Goal: Navigation & Orientation: Find specific page/section

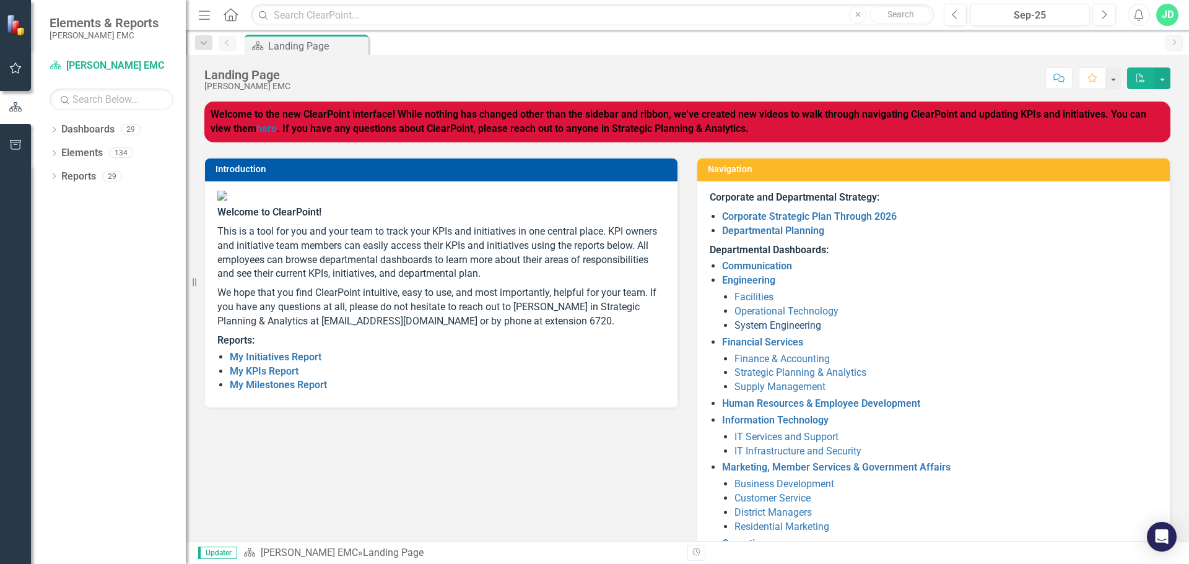
click at [785, 331] on link "System Engineering" at bounding box center [777, 325] width 87 height 12
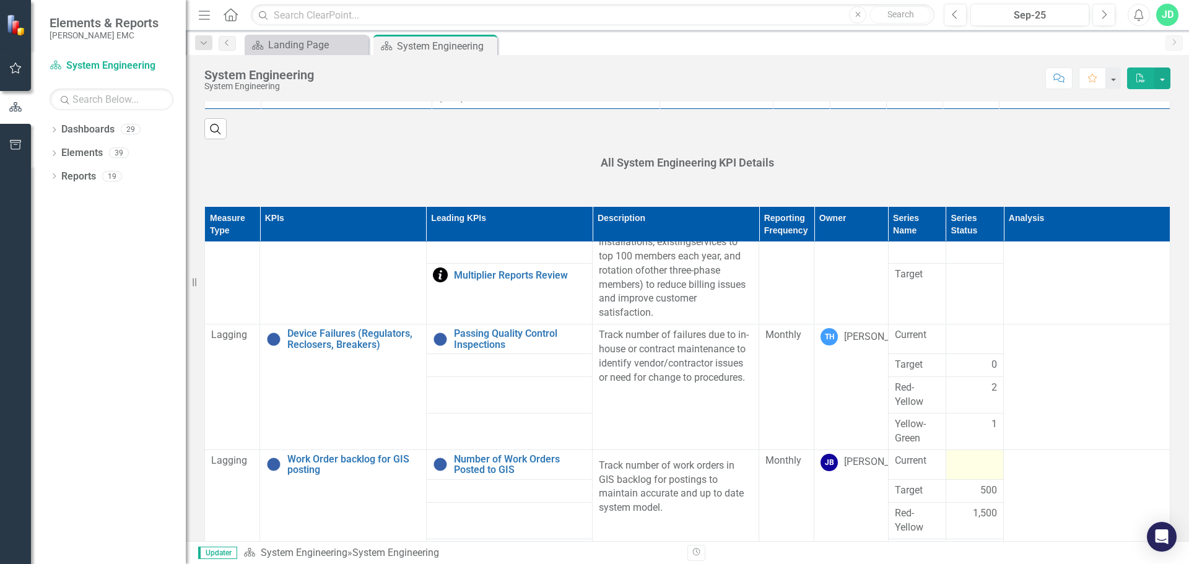
scroll to position [124, 0]
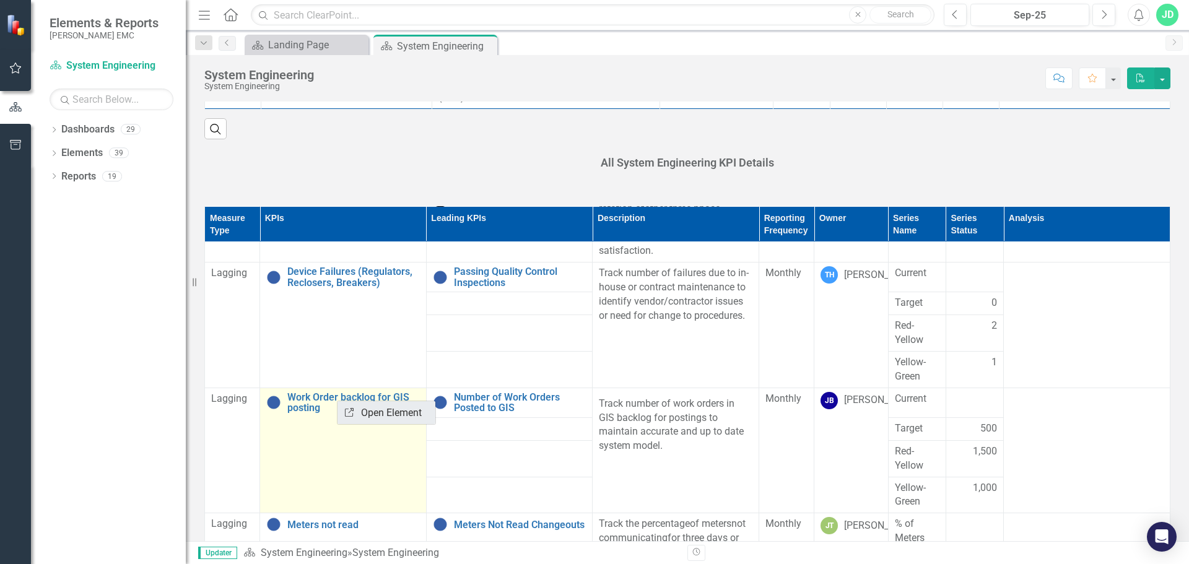
click at [373, 415] on link "Link Open Element" at bounding box center [386, 412] width 98 height 23
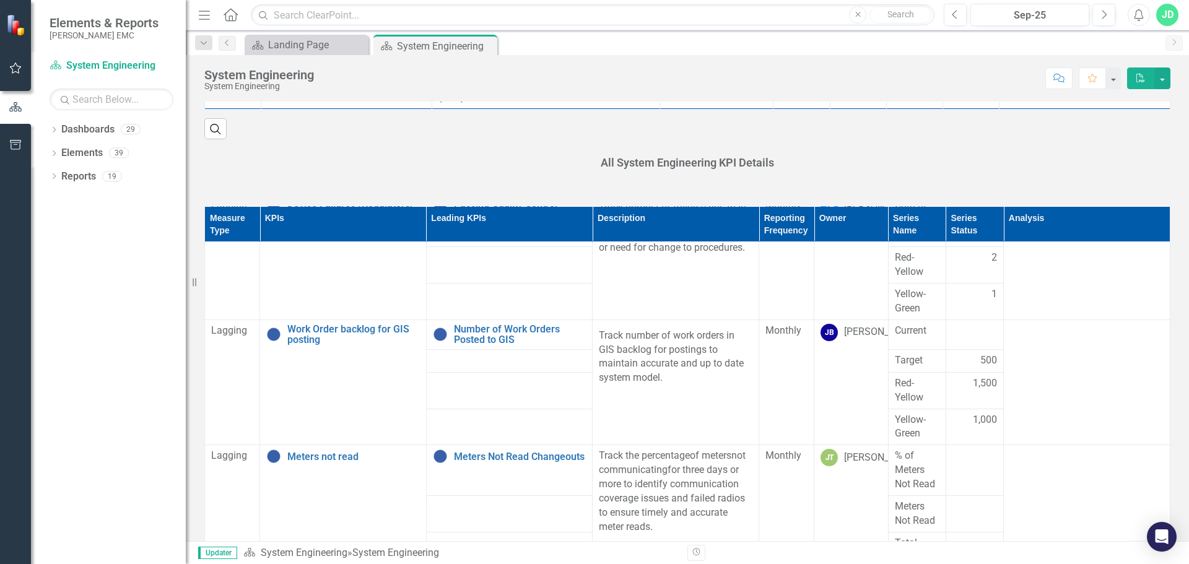
scroll to position [212, 0]
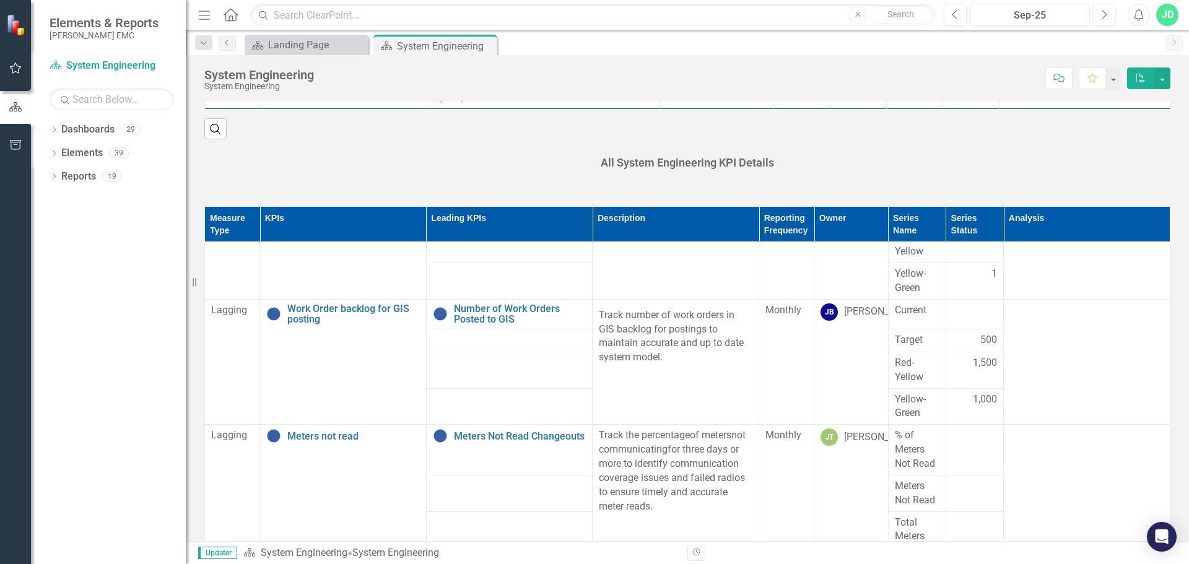
click at [937, 140] on div "All System Engineering KPI Details" at bounding box center [687, 164] width 984 height 51
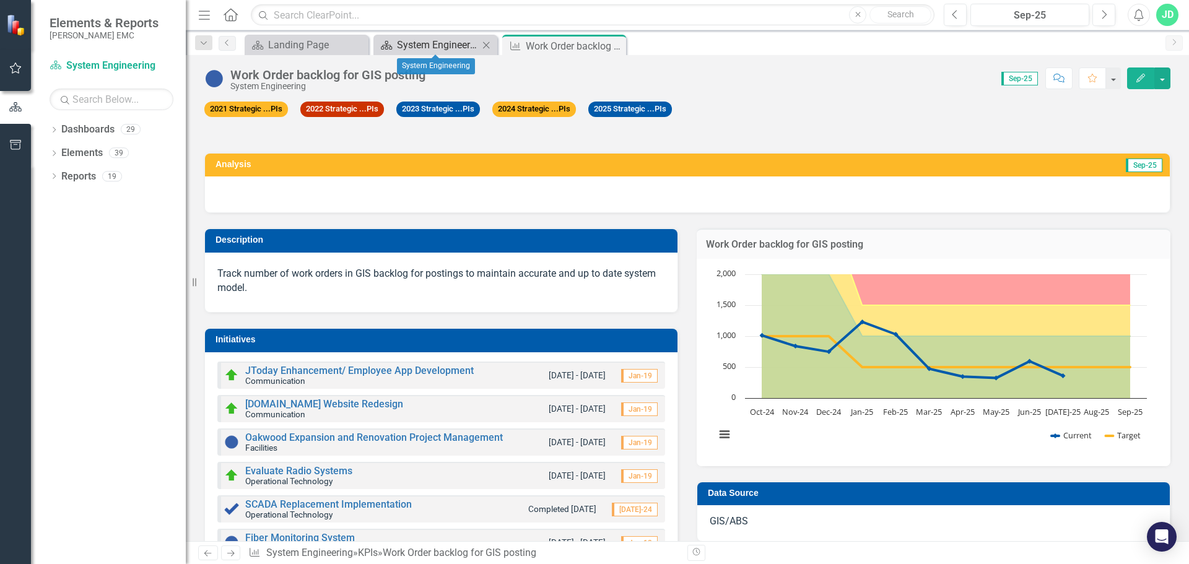
click at [450, 41] on div "System Engineering" at bounding box center [438, 44] width 82 height 15
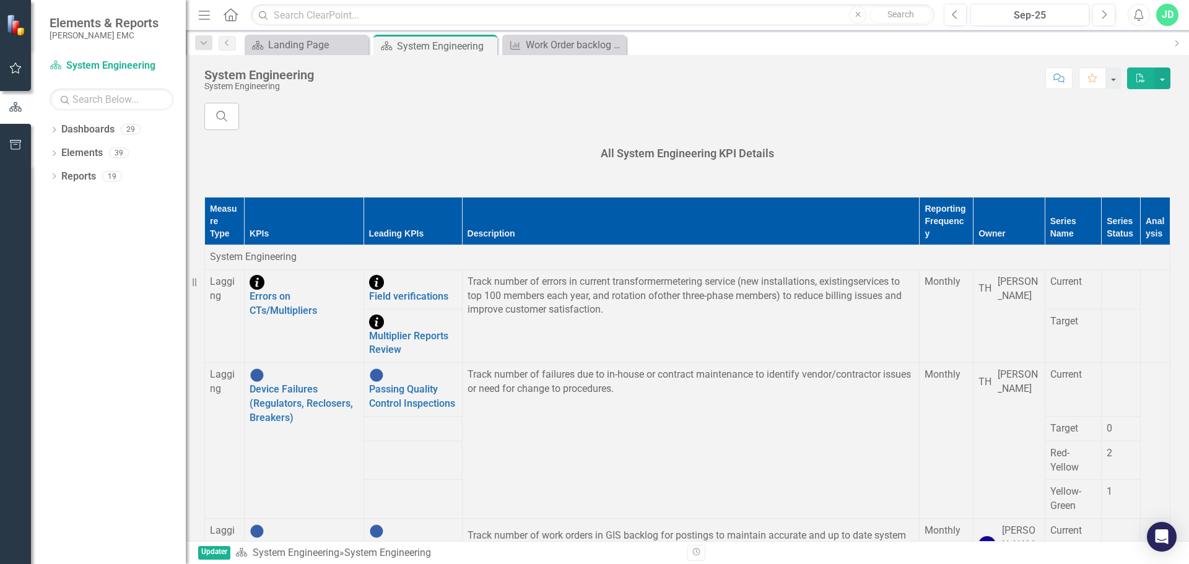
scroll to position [186, 0]
click at [326, 539] on link "Work Order backlog for GIS posting" at bounding box center [301, 552] width 103 height 26
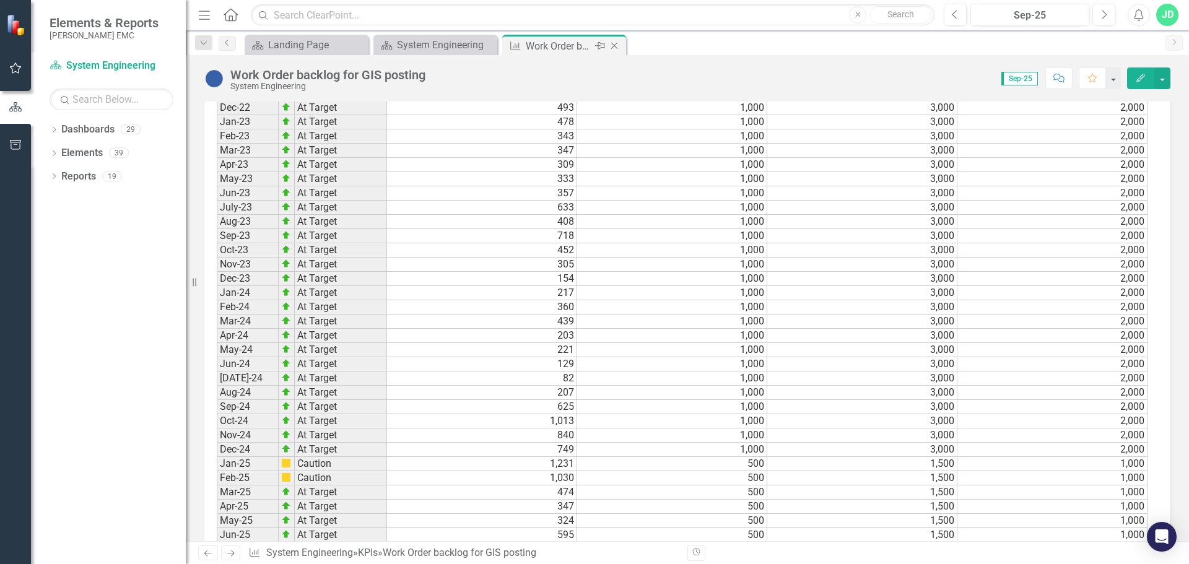
scroll to position [1950, 0]
